Goal: Task Accomplishment & Management: Use online tool/utility

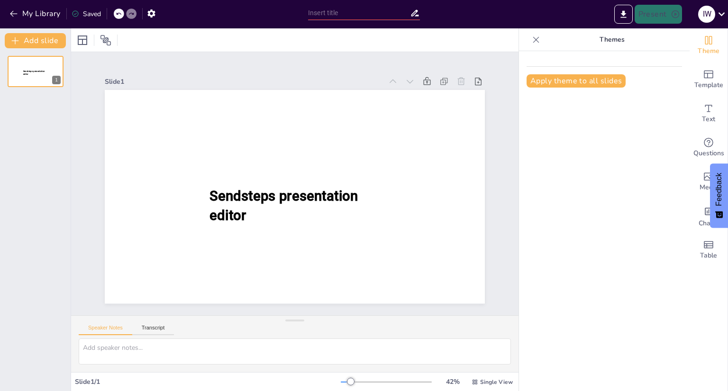
type input "Moeilijke woorden"
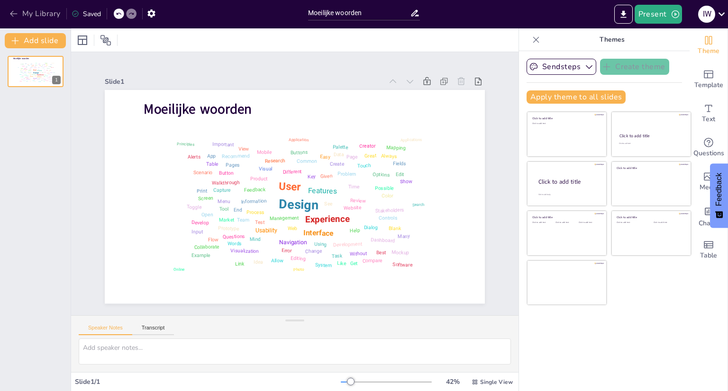
click at [17, 14] on icon "button" at bounding box center [13, 13] width 9 height 9
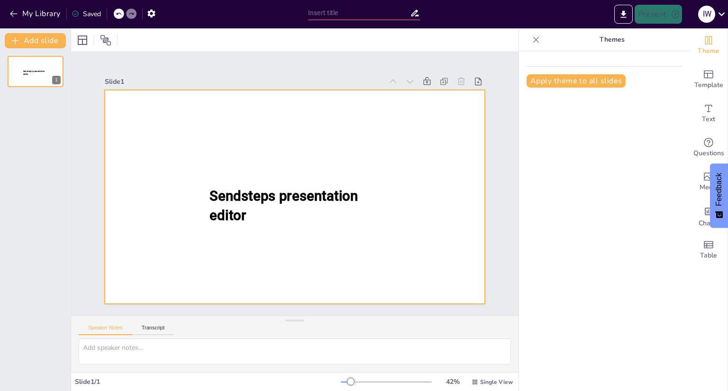
type input "Presenteren"
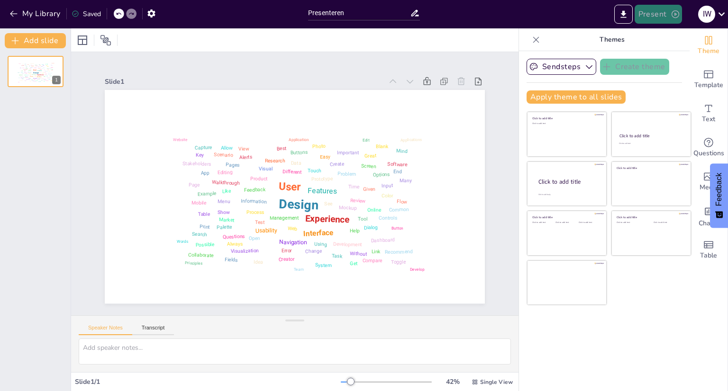
click at [653, 15] on button "Present" at bounding box center [657, 14] width 47 height 19
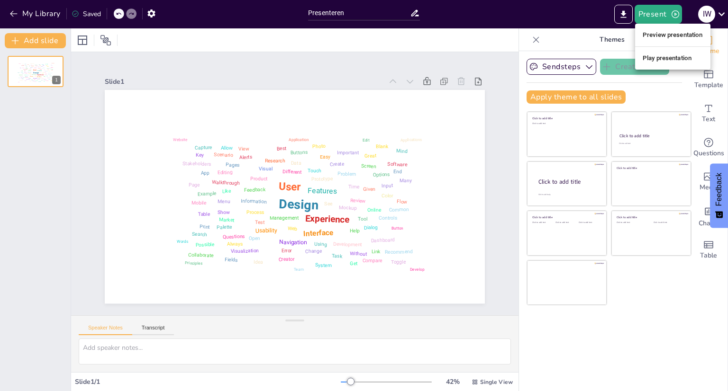
click at [650, 56] on li "Play presentation" at bounding box center [672, 58] width 75 height 15
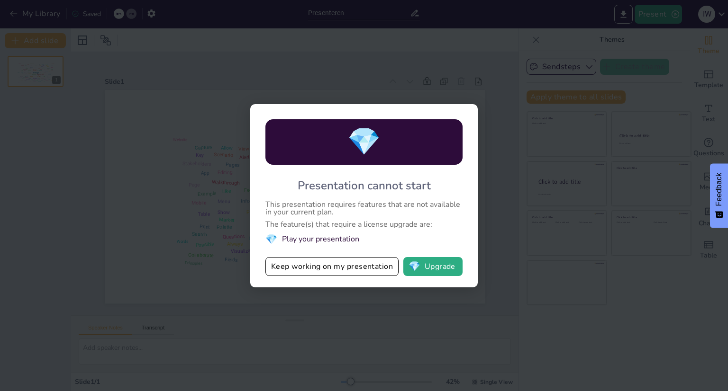
click at [598, 240] on div "💎 Presentation cannot start This presentation requires features that are not av…" at bounding box center [364, 195] width 728 height 391
click at [349, 269] on button "Keep working on my presentation" at bounding box center [331, 266] width 133 height 19
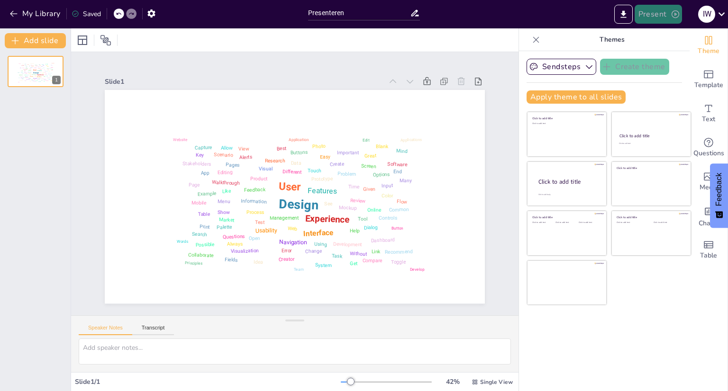
click at [648, 15] on button "Present" at bounding box center [657, 14] width 47 height 19
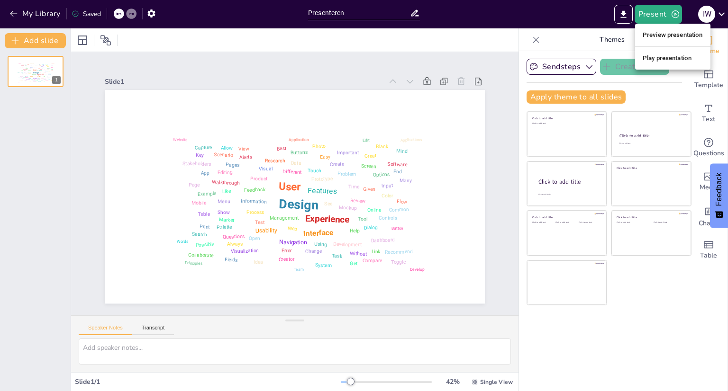
click at [652, 27] on li "Preview presentation" at bounding box center [672, 34] width 75 height 15
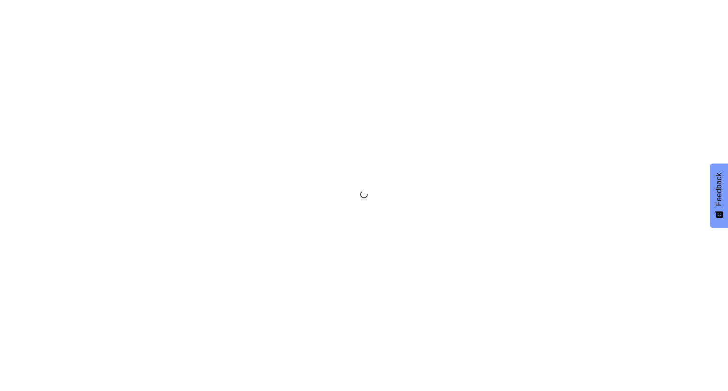
drag, startPoint x: 0, startPoint y: 0, endPoint x: 710, endPoint y: 25, distance: 710.6
click at [710, 25] on div at bounding box center [364, 195] width 728 height 391
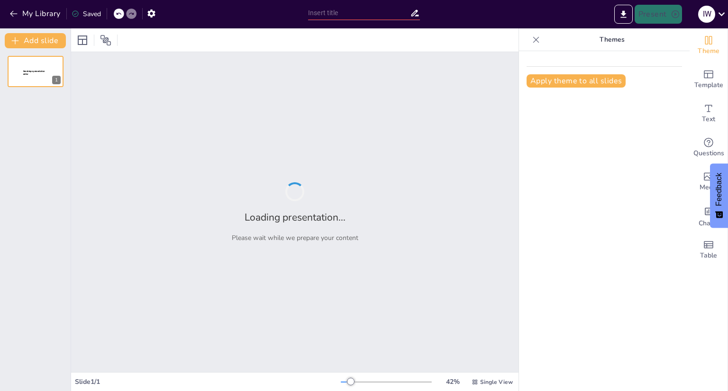
type input "Presenteren"
